Goal: Share content

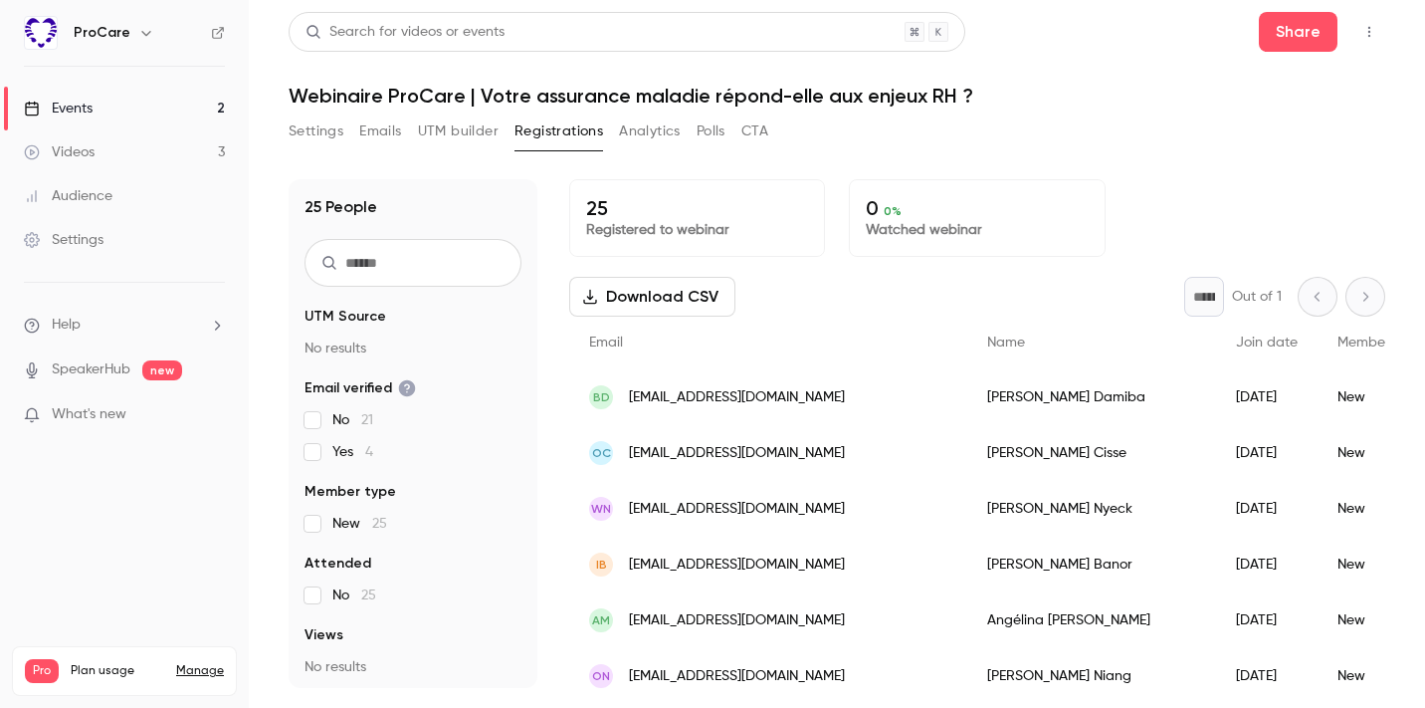
click at [164, 110] on link "Events 2" at bounding box center [124, 109] width 249 height 44
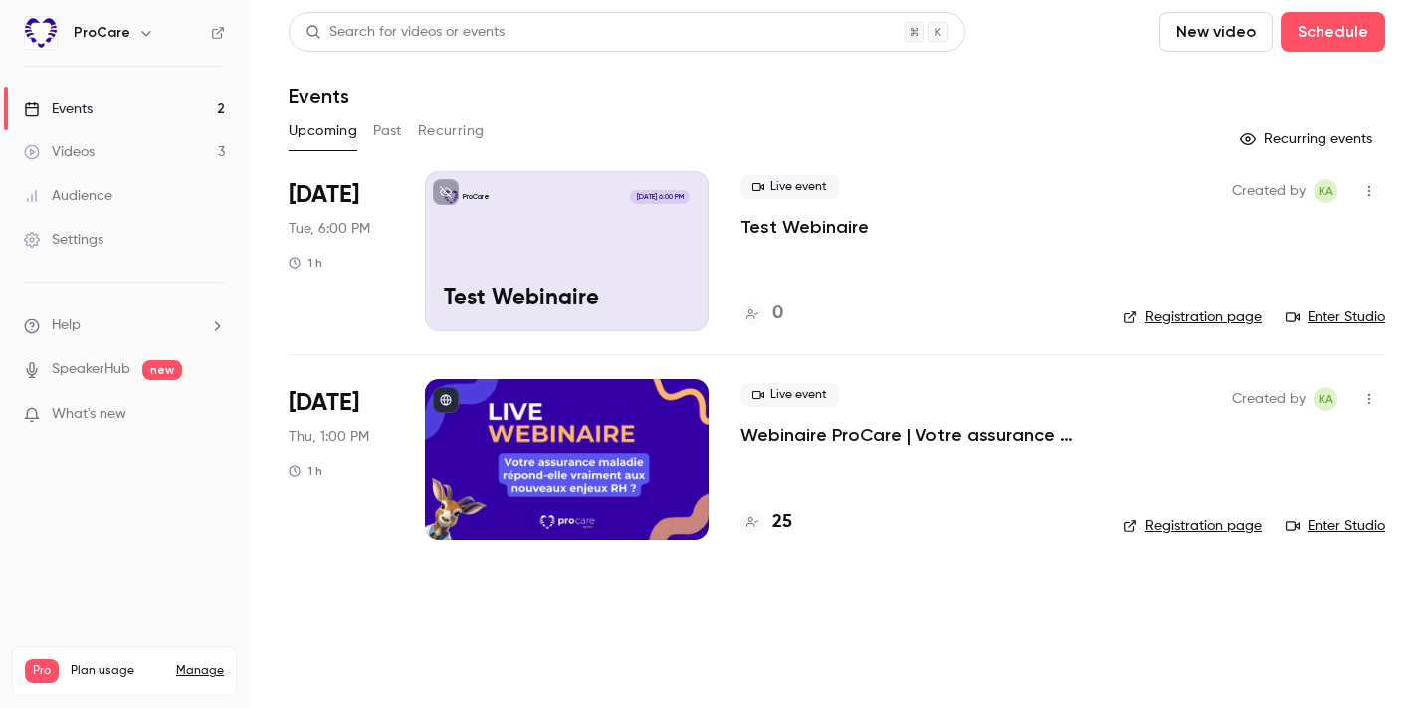
click at [137, 114] on link "Events 2" at bounding box center [124, 109] width 249 height 44
click at [1157, 523] on link "Registration page" at bounding box center [1192, 525] width 138 height 20
click at [1375, 399] on icon "button" at bounding box center [1369, 399] width 16 height 14
click at [1337, 444] on div "Share" at bounding box center [1292, 450] width 151 height 20
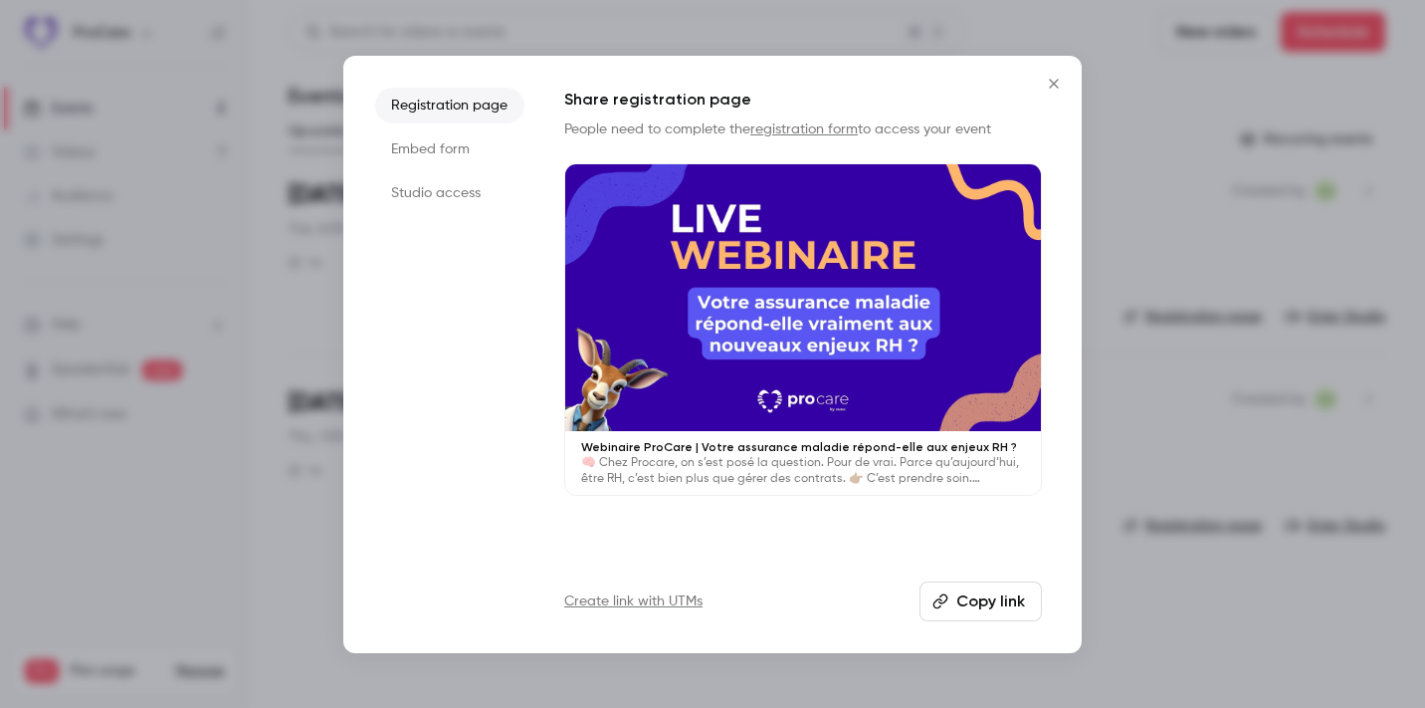
click at [993, 593] on button "Copy link" at bounding box center [980, 601] width 122 height 40
click at [967, 595] on button "Copy link" at bounding box center [980, 601] width 122 height 40
click at [983, 606] on button "Copy link" at bounding box center [980, 601] width 122 height 40
click at [971, 600] on button "Copy link" at bounding box center [980, 601] width 122 height 40
